Goal: Check status: Check status

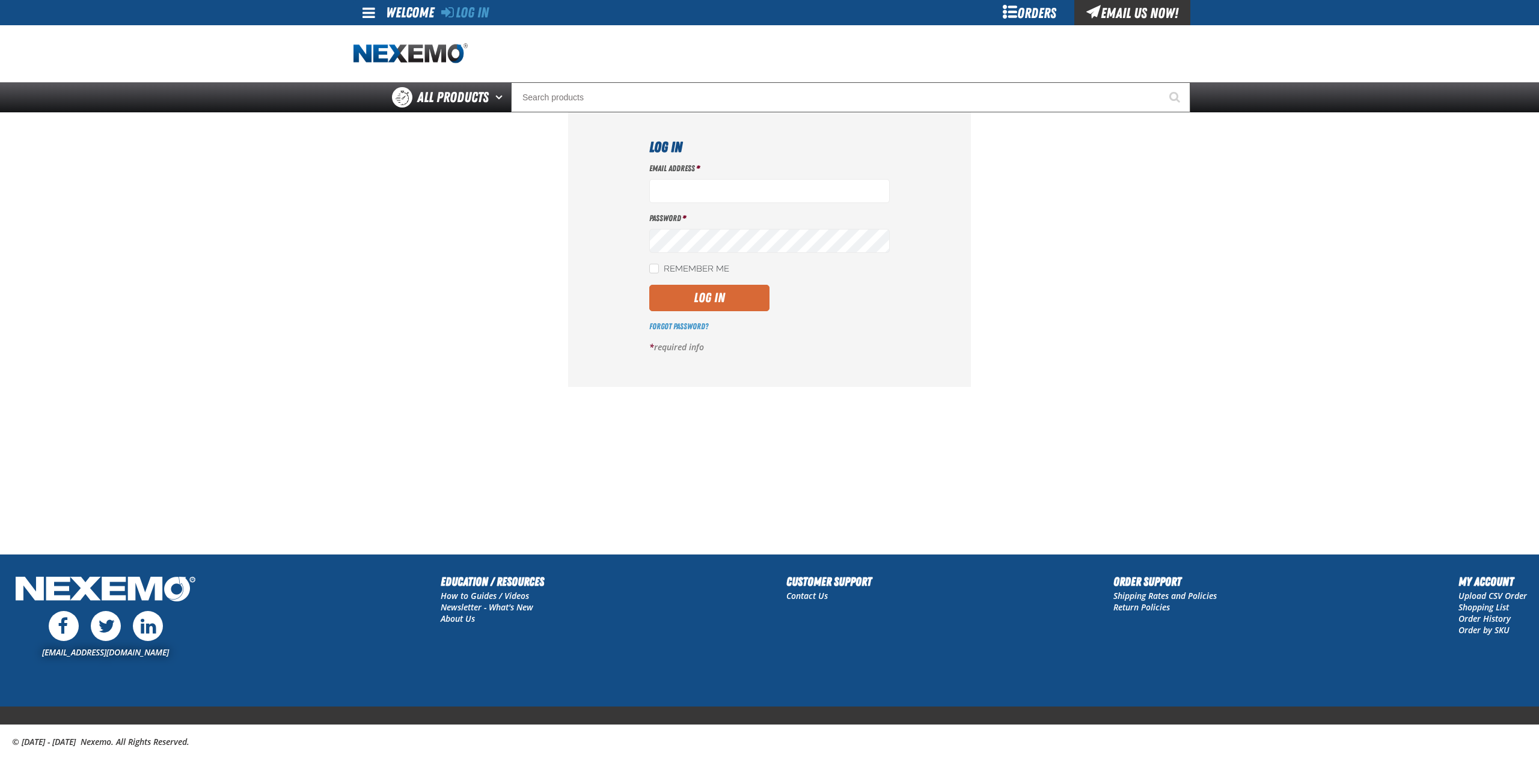
type input "gclinton@vtaig.com"
click at [725, 293] on button "Log In" at bounding box center [710, 298] width 121 height 26
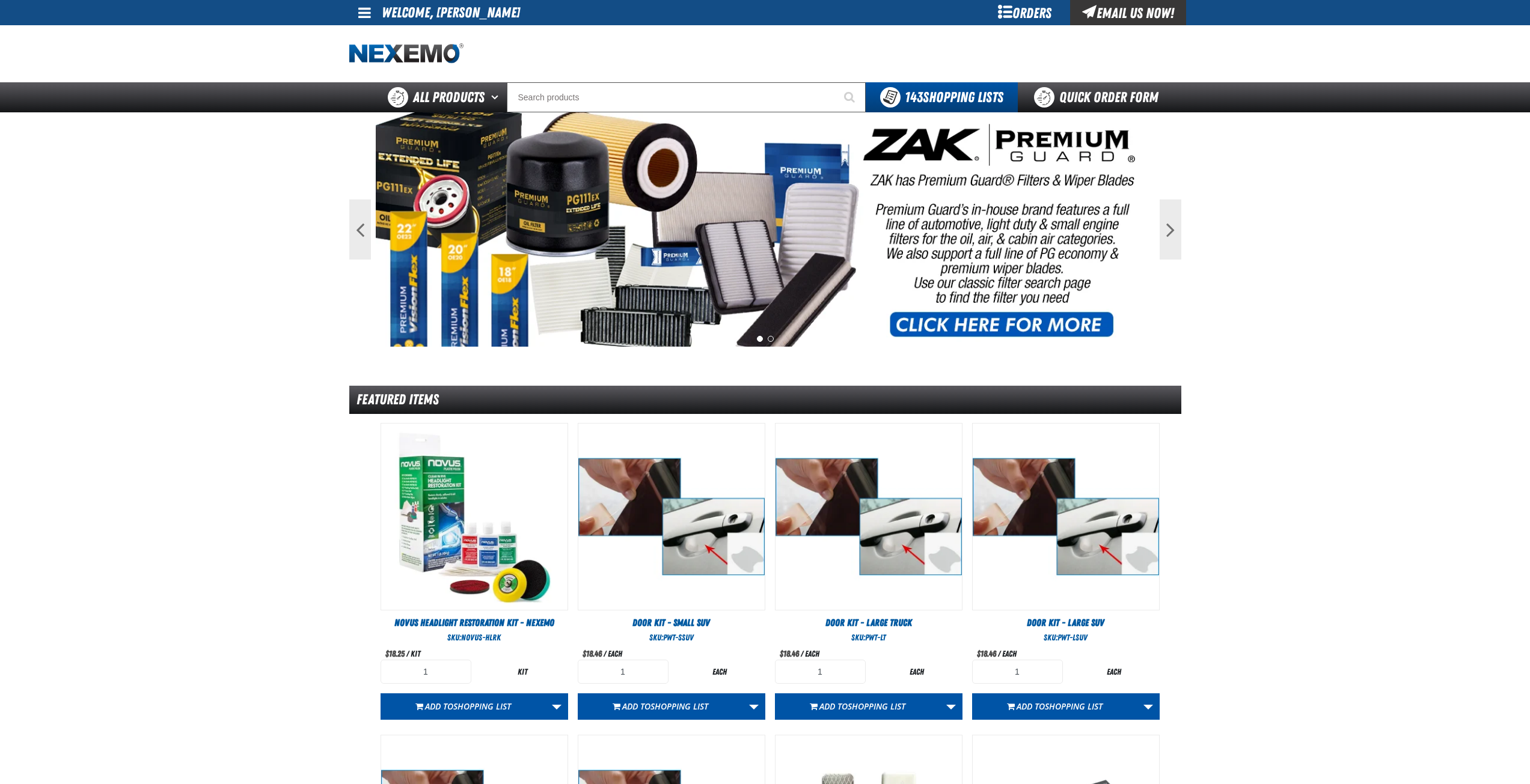
click at [1016, 7] on div "Orders" at bounding box center [1025, 12] width 90 height 26
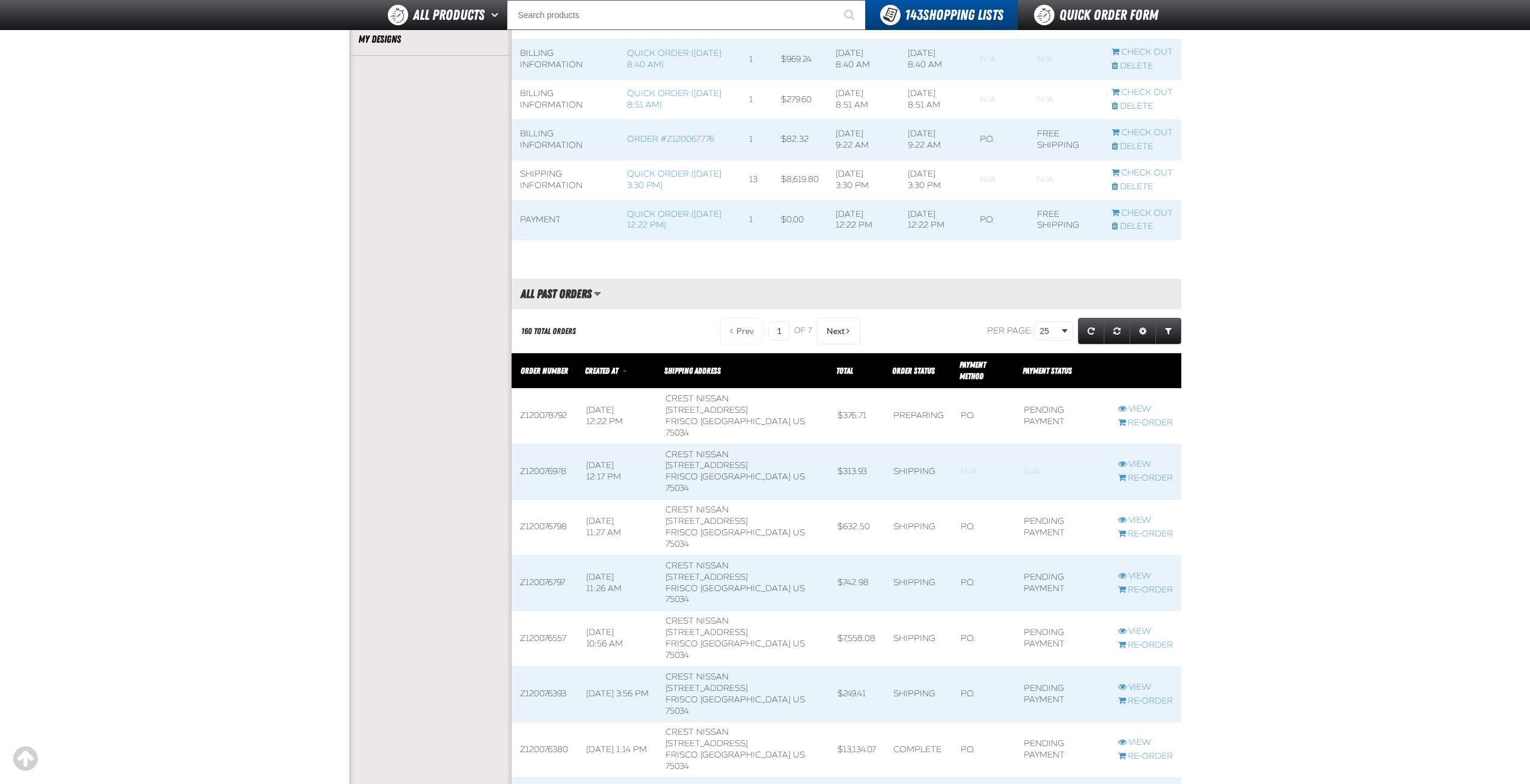
scroll to position [421, 0]
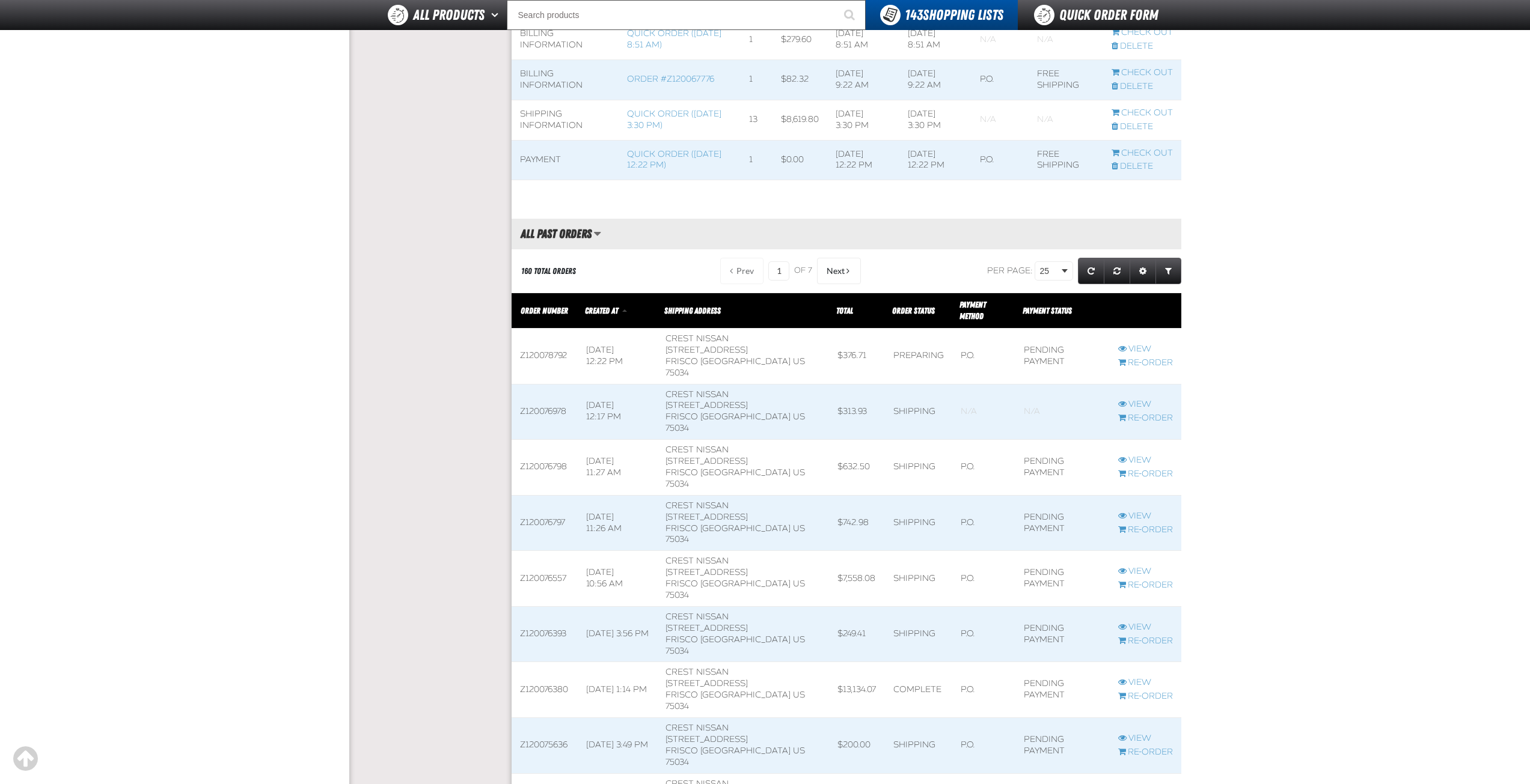
click at [548, 339] on span at bounding box center [544, 356] width 66 height 55
click at [1139, 344] on link "View" at bounding box center [1145, 349] width 55 height 11
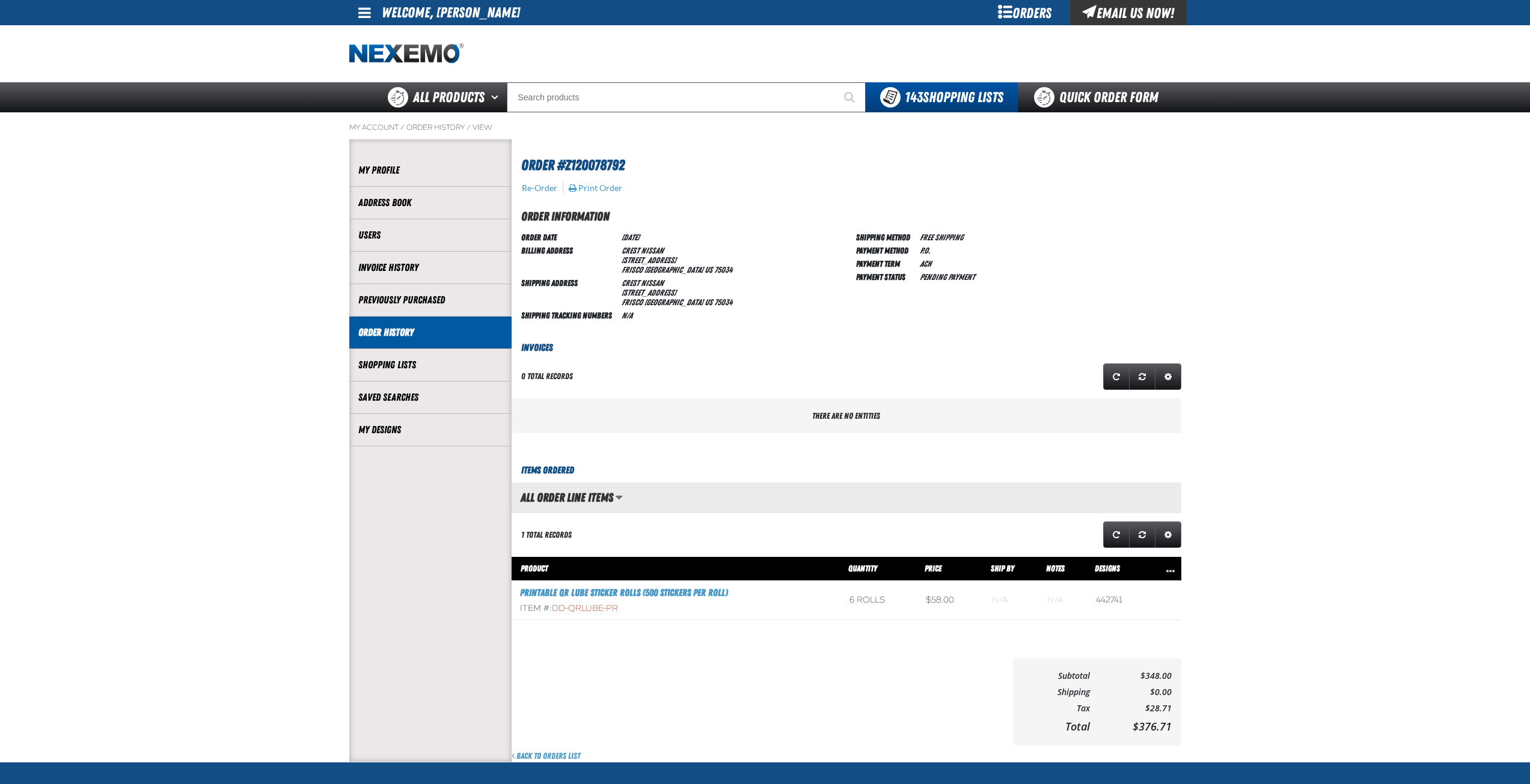
scroll to position [1, 1]
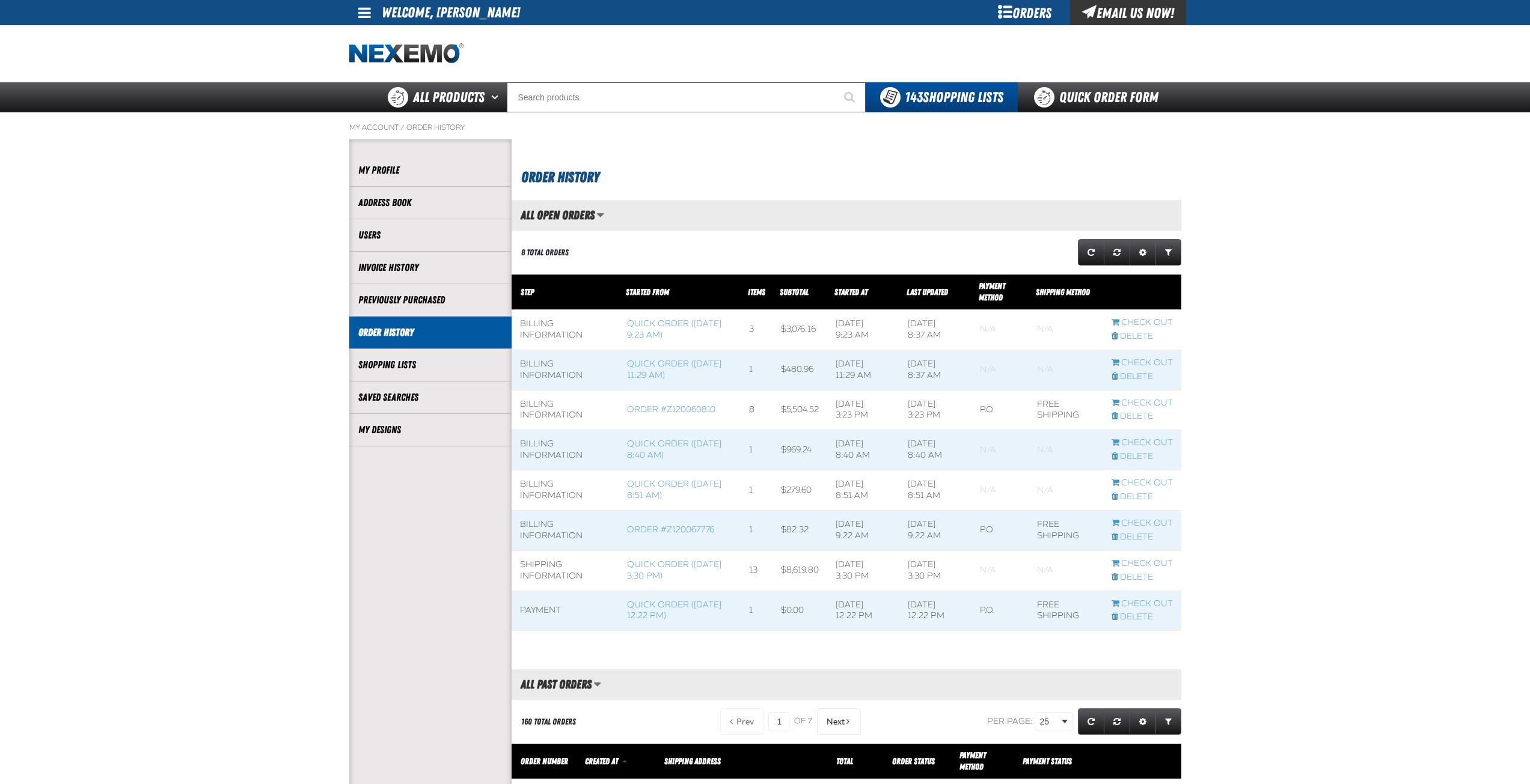
click at [844, 289] on span "Started At" at bounding box center [851, 291] width 33 height 10
click at [658, 327] on link "Quick Order ([DATE] 12:22 PM)" at bounding box center [673, 329] width 94 height 22
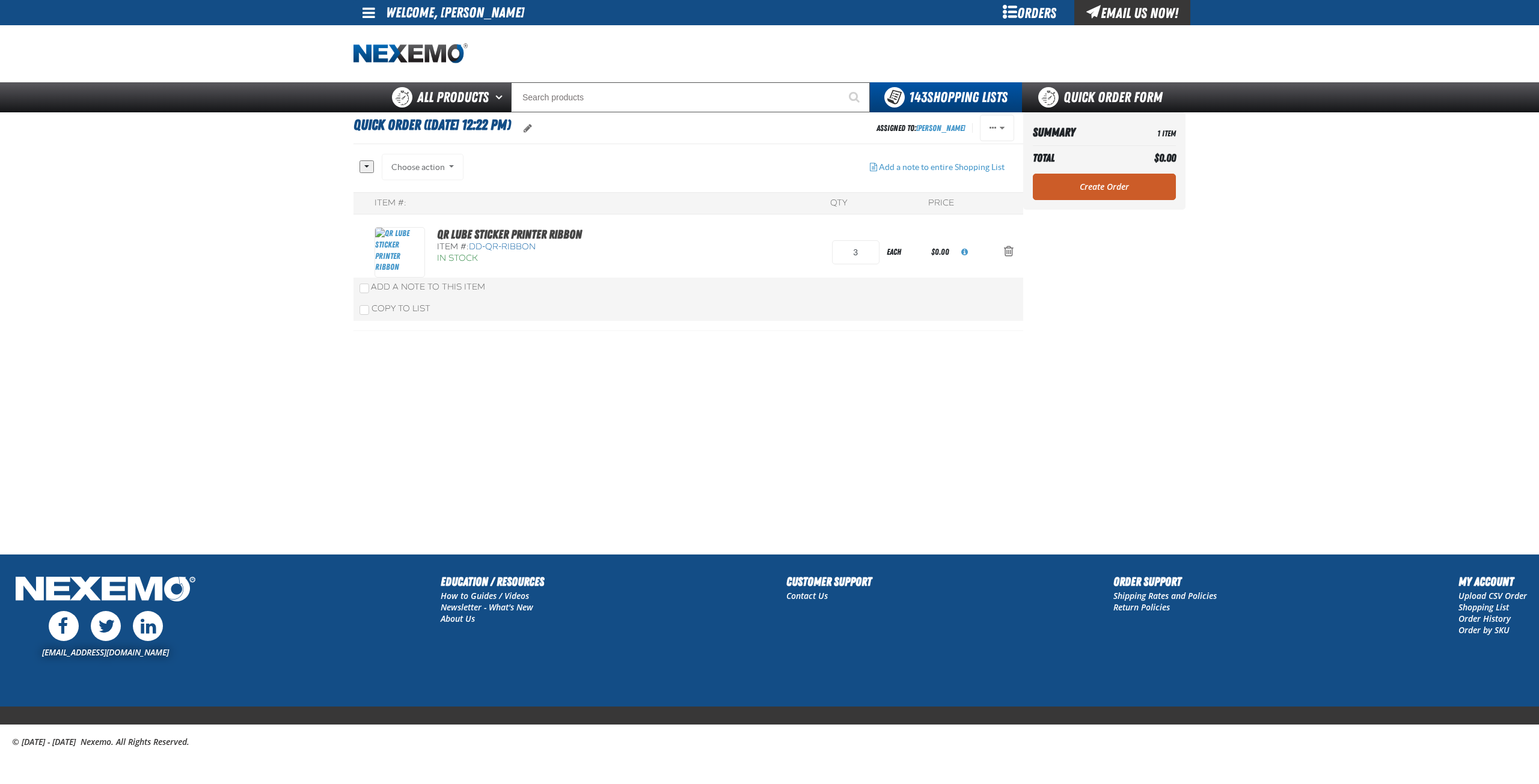
click at [317, 304] on main "Quick Order ([DATE] 12:22 PM) Assigned To: [PERSON_NAME] Reassign Duplicate Set…" at bounding box center [770, 333] width 1539 height 442
